Goal: Task Accomplishment & Management: Complete application form

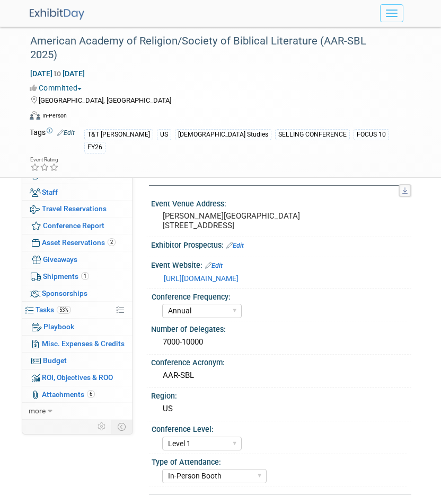
select select "Annual"
select select "Level 1"
select select "In-Person Booth"
select select "[DEMOGRAPHIC_DATA] Studies"
select select "T&T [PERSON_NAME]"
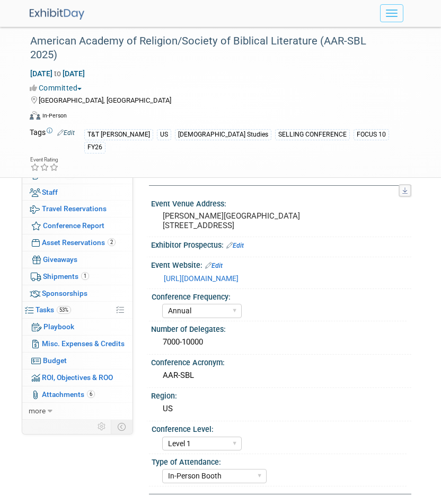
select select "[PERSON_NAME]"
select select "Maria Rohde"
select select "Sophia Hettler"
select select "Networking/Commissioning"
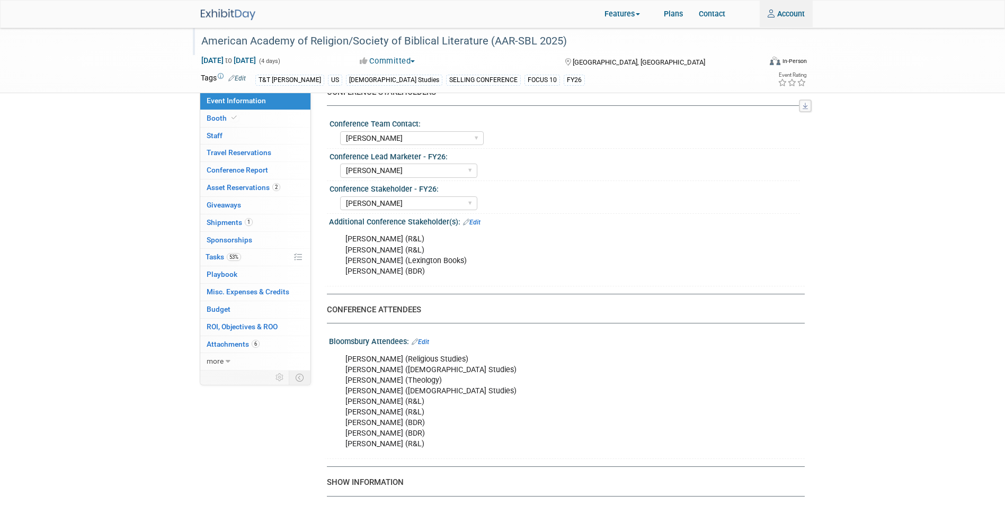
scroll to position [477, 0]
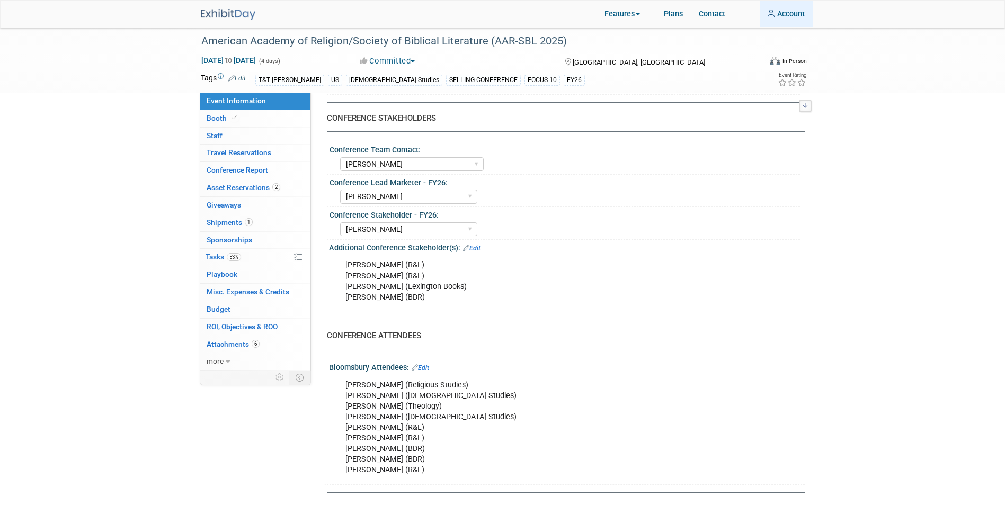
type input "Carey.Cameron@bloomsbury.com"
click at [440, 18] on link "Account" at bounding box center [785, 14] width 53 height 26
